Goal: Understand process/instructions

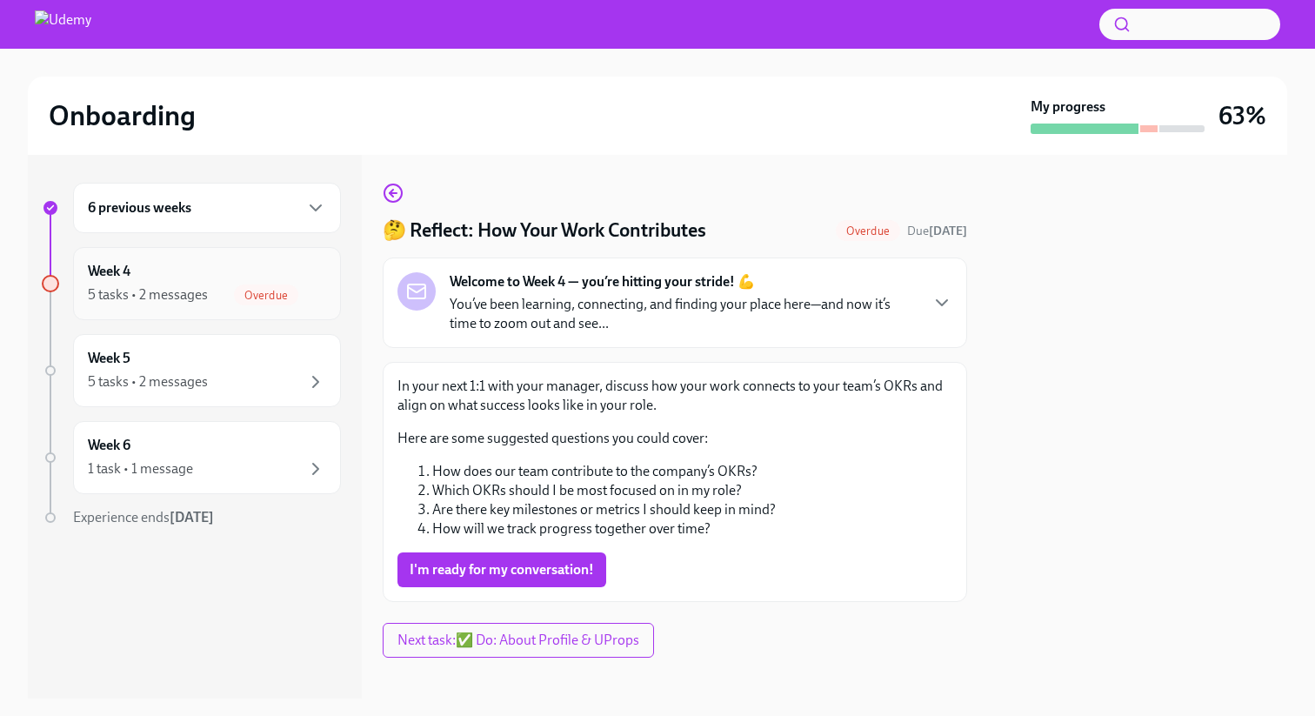
click at [187, 283] on div "Week 4 5 tasks • 2 messages Overdue" at bounding box center [207, 283] width 238 height 43
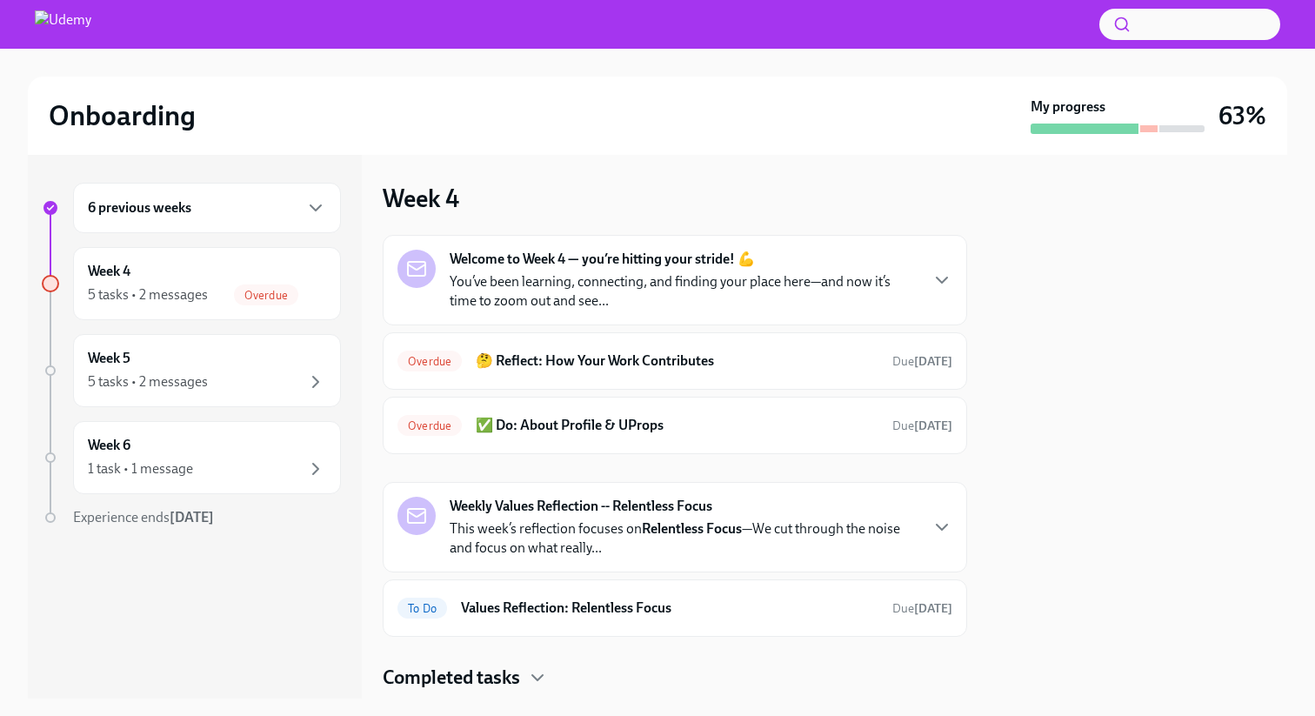
scroll to position [48, 0]
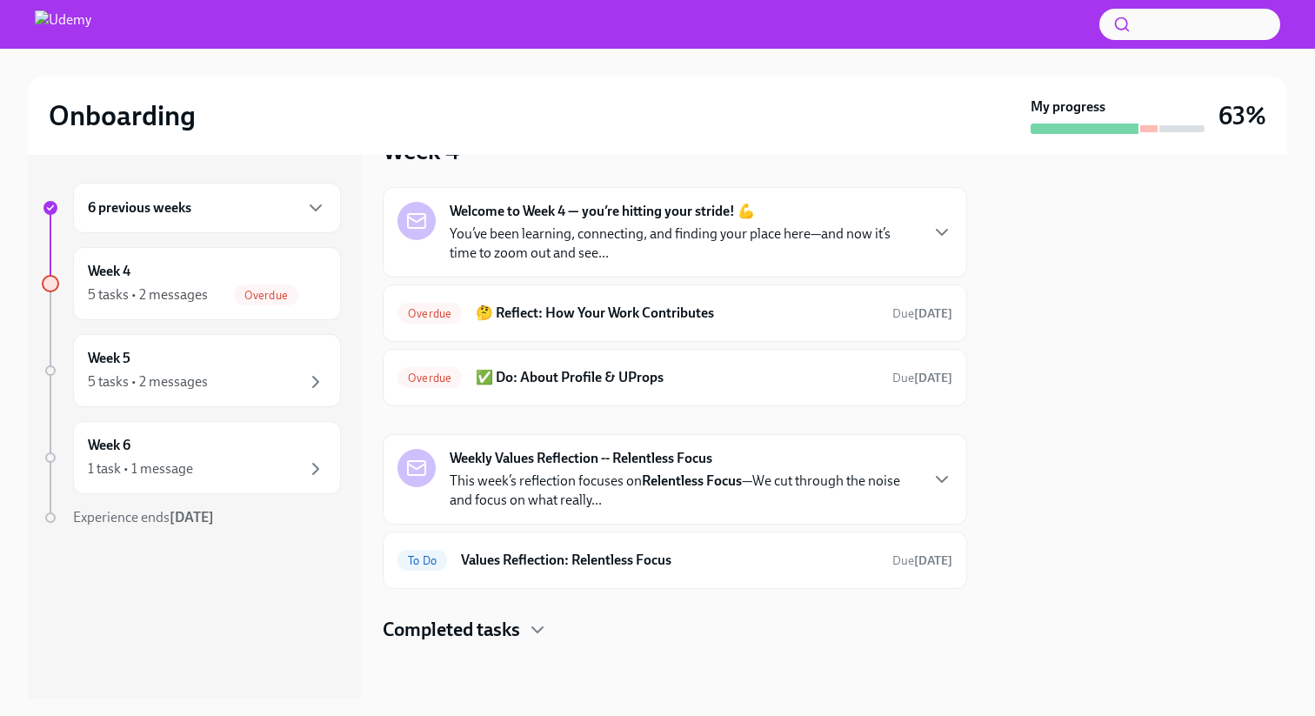
click at [547, 210] on strong "Welcome to Week 4 — you’re hitting your stride! 💪" at bounding box center [601, 211] width 305 height 19
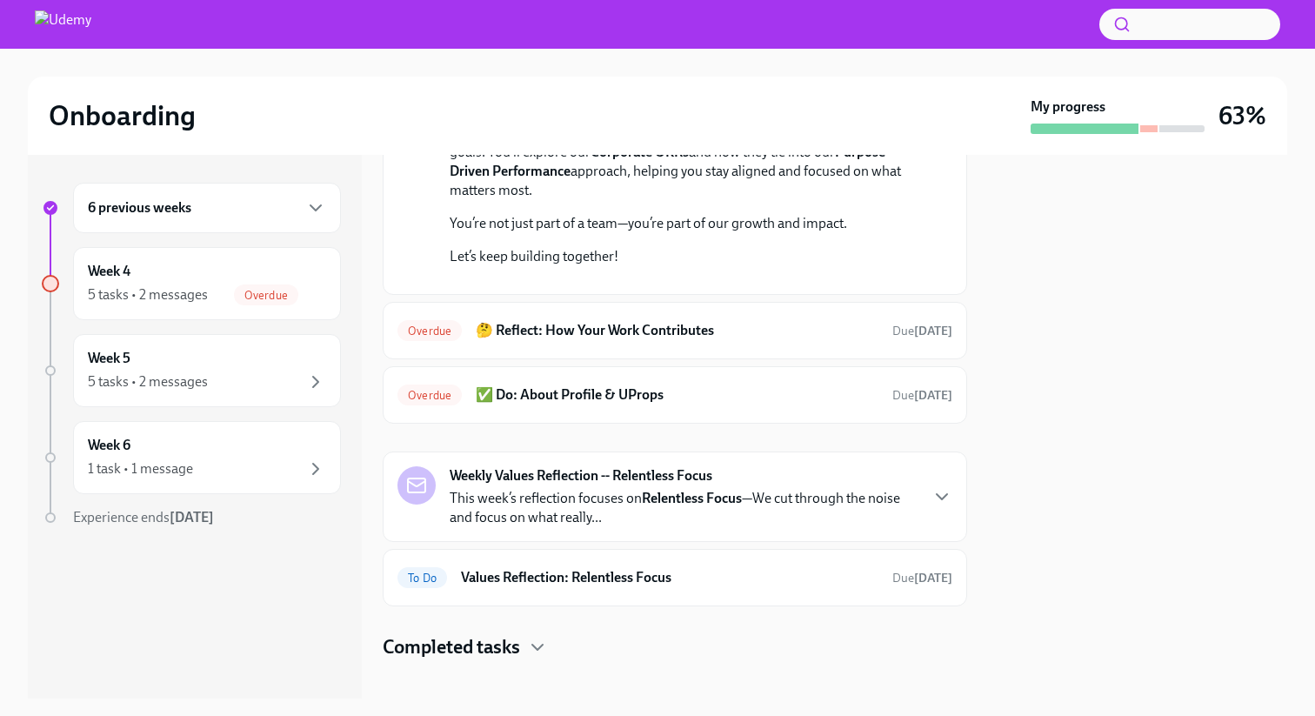
scroll to position [421, 0]
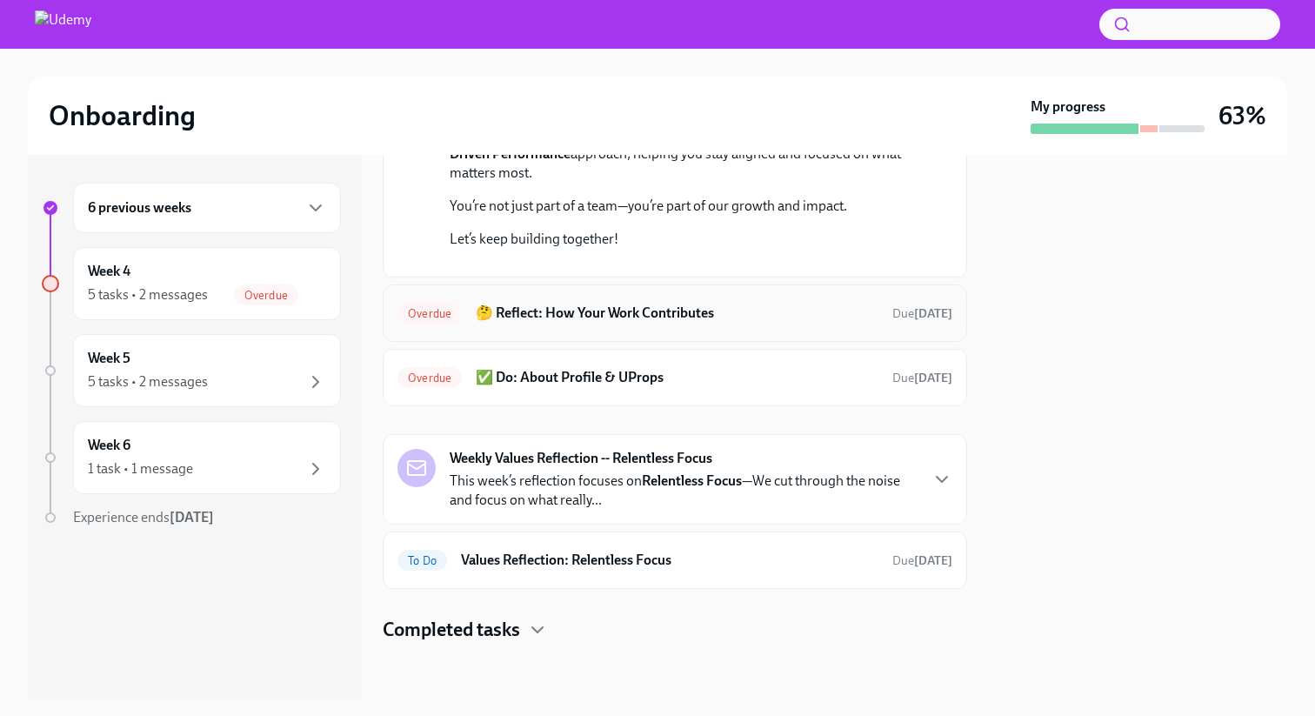
click at [563, 323] on h6 "🤔 Reflect: How Your Work Contributes" at bounding box center [677, 312] width 403 height 19
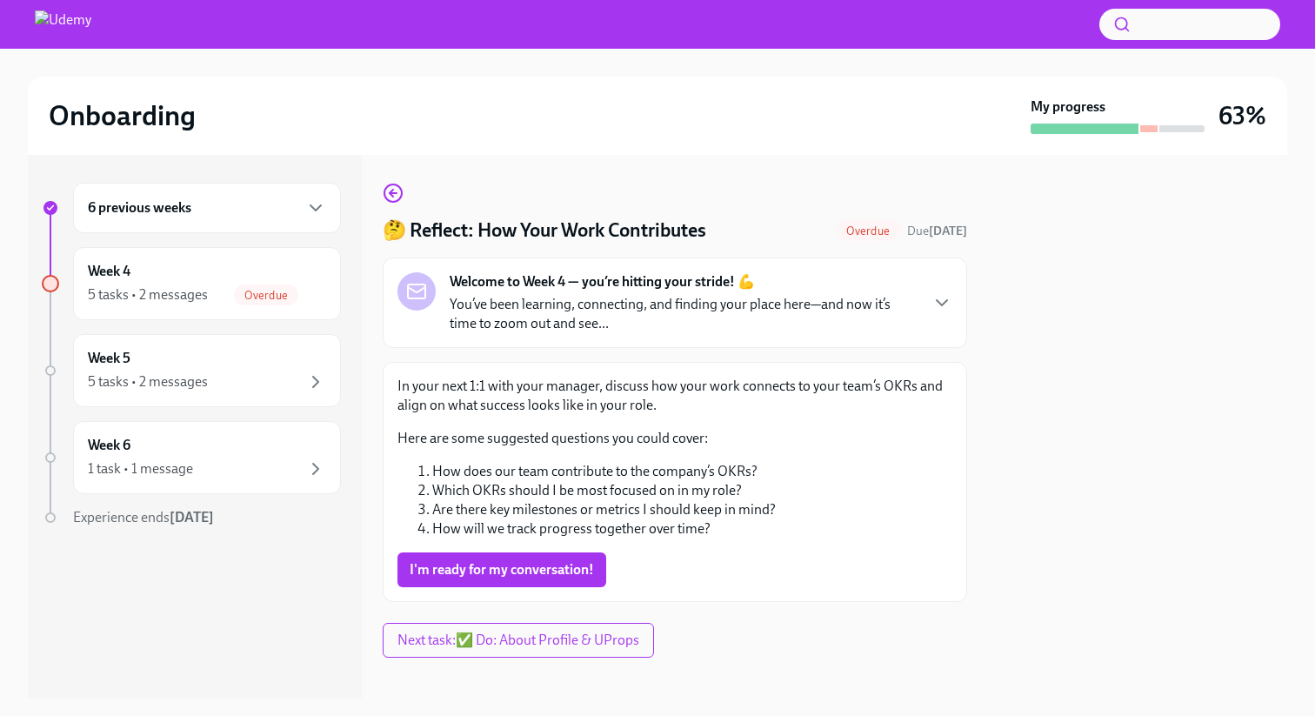
click at [597, 297] on p "You’ve been learning, connecting, and finding your place here—and now it’s time…" at bounding box center [683, 314] width 468 height 38
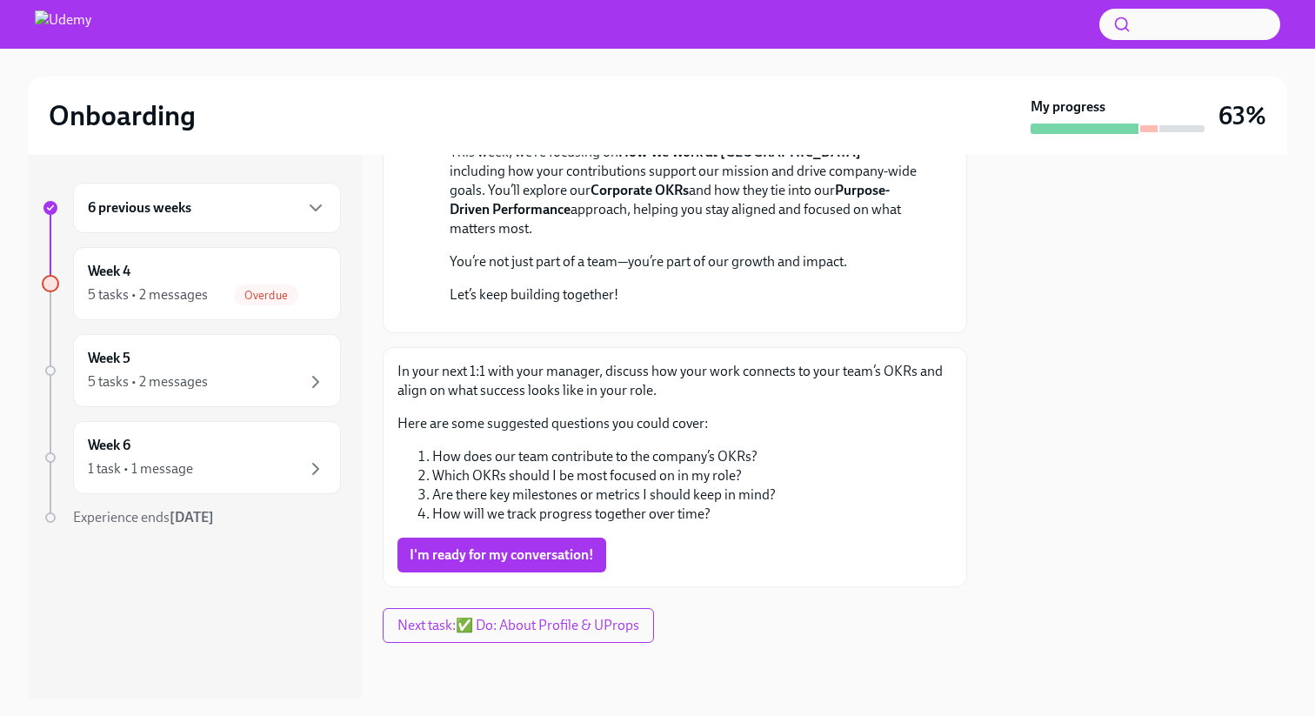
scroll to position [476, 0]
click at [538, 558] on span "I'm ready for my conversation!" at bounding box center [501, 554] width 184 height 17
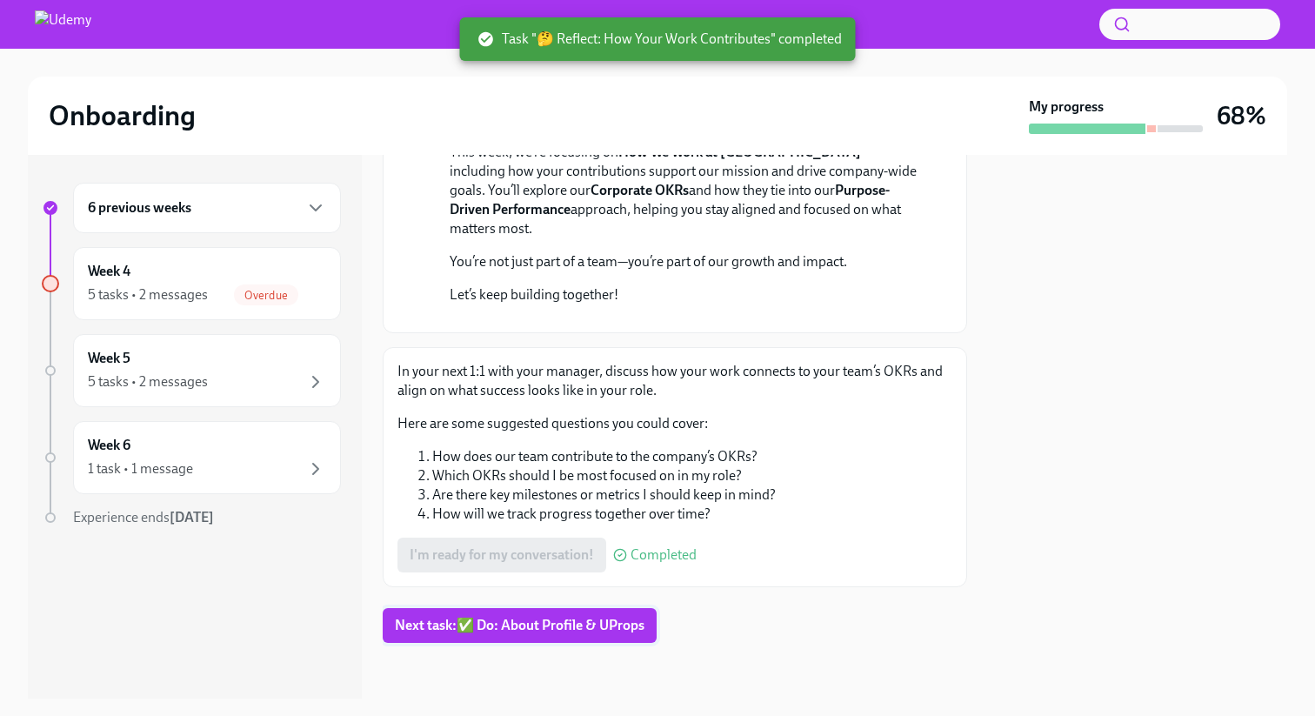
click at [521, 629] on span "Next task : ✅ Do: About Profile & UProps" at bounding box center [520, 624] width 250 height 17
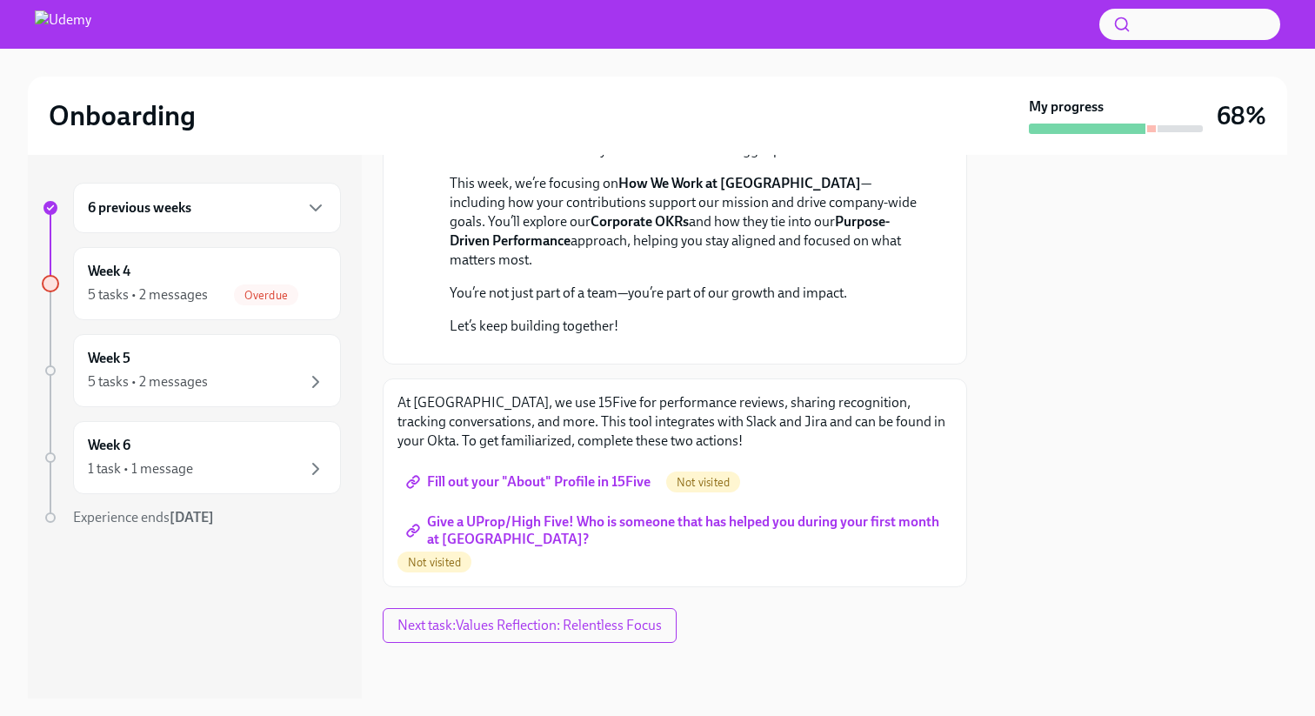
scroll to position [444, 0]
click at [563, 486] on span "Fill out your "About" Profile in 15Five" at bounding box center [529, 481] width 241 height 17
